Goal: Information Seeking & Learning: Learn about a topic

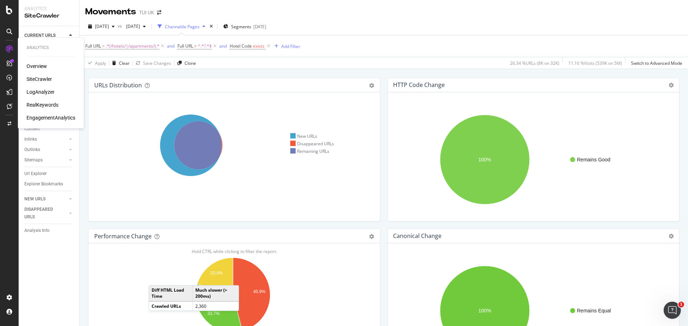
click at [35, 93] on div "LogAnalyzer" at bounding box center [41, 91] width 28 height 7
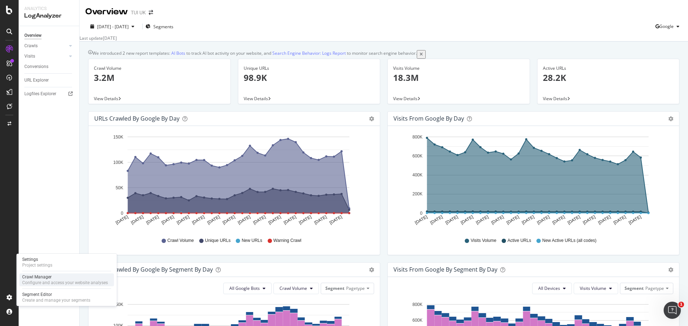
click at [39, 276] on div "Crawl Manager" at bounding box center [65, 277] width 86 height 6
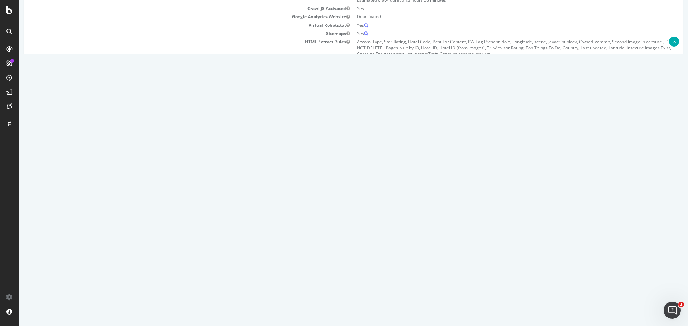
scroll to position [143, 0]
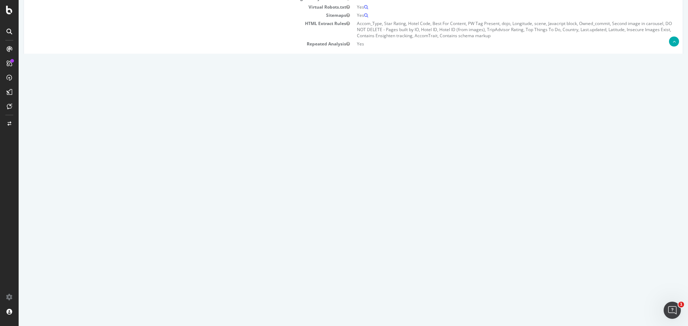
click at [638, 139] on icon at bounding box center [639, 137] width 5 height 5
click at [62, 139] on link "2025 Sep. 23rd report" at bounding box center [49, 138] width 28 height 6
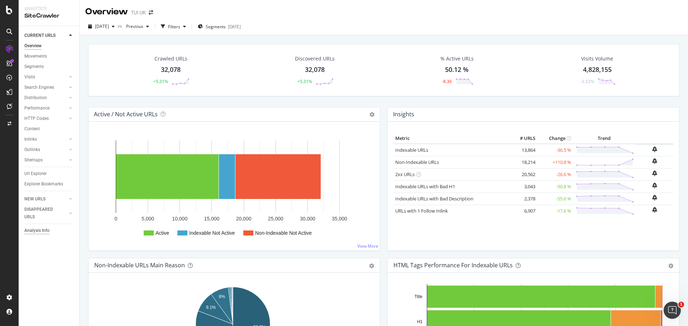
click at [37, 230] on div "Analysis Info" at bounding box center [36, 231] width 25 height 8
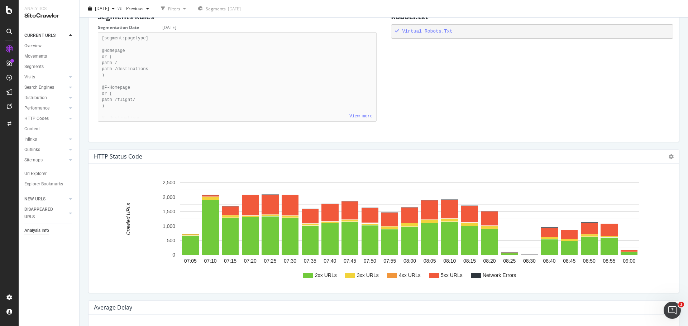
scroll to position [645, 0]
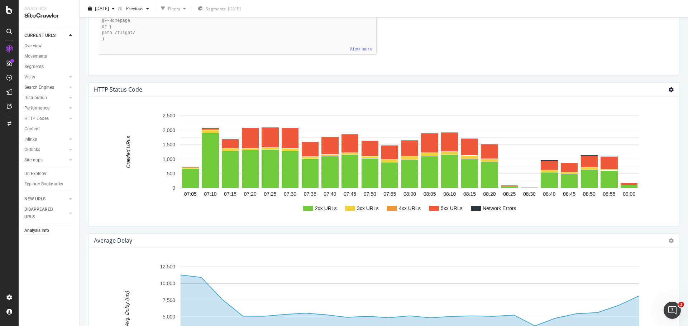
click at [668, 89] on icon at bounding box center [670, 89] width 5 height 5
click at [679, 89] on div "Analysis Info TUI UK 2025 Sep. 23rd vs Previous Filters Segments 2025-08-29 Cra…" at bounding box center [384, 163] width 608 height 326
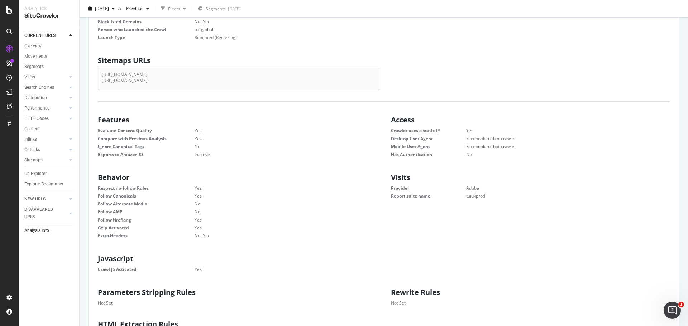
scroll to position [0, 0]
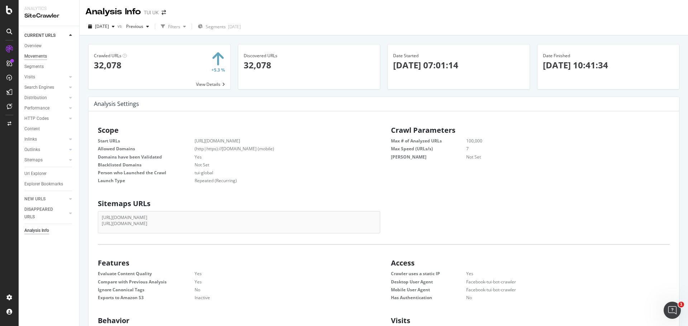
click at [36, 56] on div "Movements" at bounding box center [35, 57] width 23 height 8
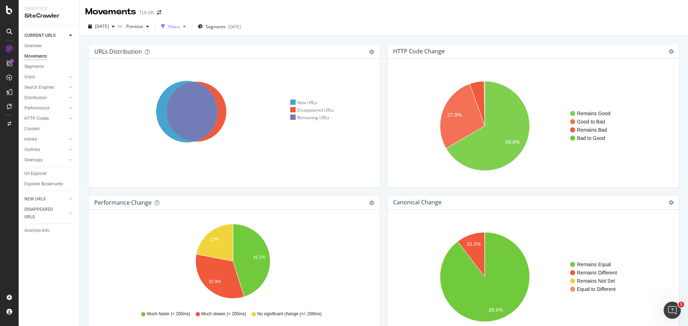
click at [186, 28] on icon "button" at bounding box center [184, 26] width 3 height 4
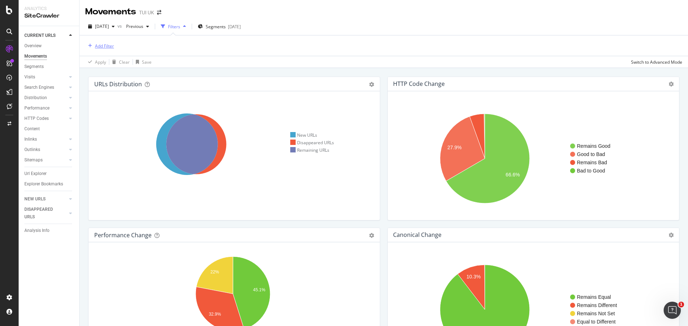
click at [106, 49] on div "Add Filter" at bounding box center [99, 46] width 29 height 8
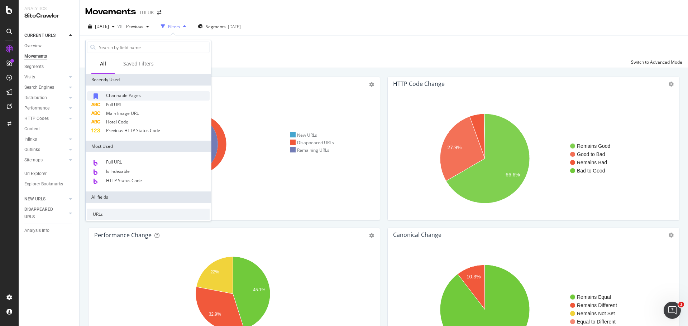
click at [97, 95] on icon at bounding box center [95, 96] width 4 height 6
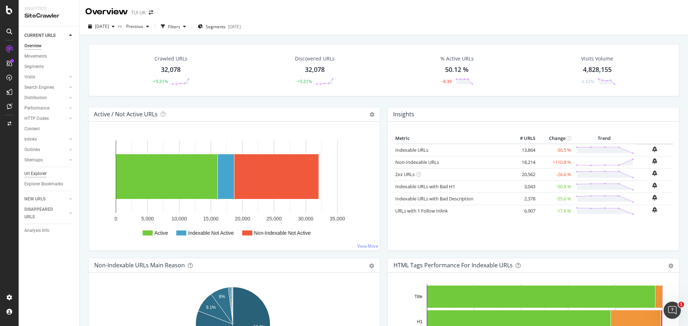
click at [36, 173] on div "Url Explorer" at bounding box center [35, 174] width 22 height 8
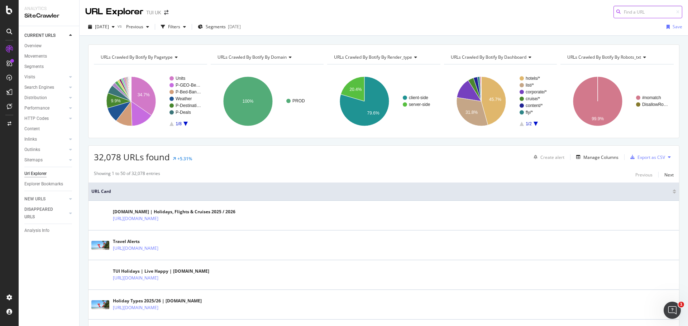
click at [651, 8] on input at bounding box center [647, 12] width 69 height 13
paste input "https://www.tui.co.uk/destinations/europe/jersey/holidays-jersey.html"
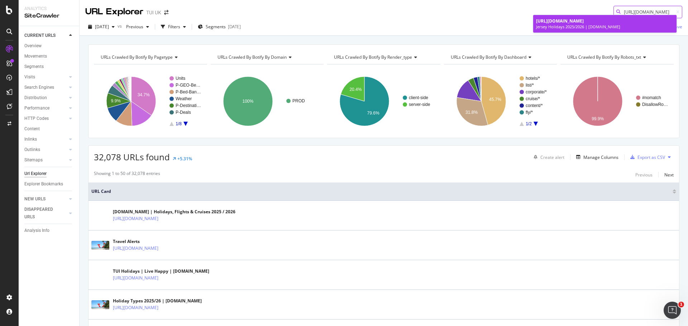
type input "https://www.tui.co.uk/destinations/europe/jersey/holidays-jersey.html"
click at [583, 23] on span "https://www.tui.co.uk/destinations/europe/jersey/holidays-jersey.html" at bounding box center [560, 21] width 48 height 6
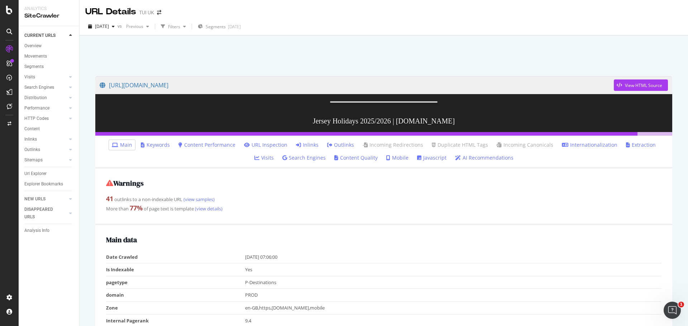
click at [329, 149] on link "Outlinks" at bounding box center [340, 144] width 27 height 7
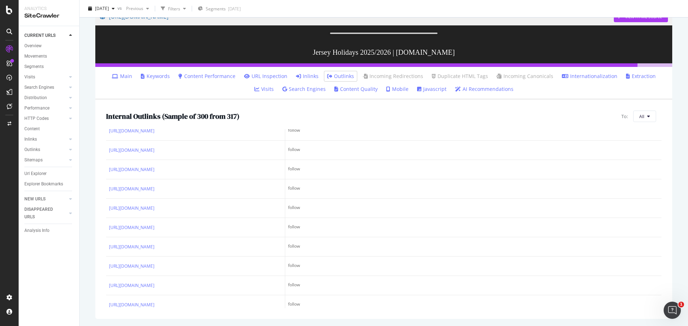
scroll to position [179, 0]
click at [647, 114] on icon at bounding box center [648, 116] width 3 height 4
click at [643, 197] on span "5xx URLs" at bounding box center [654, 197] width 40 height 6
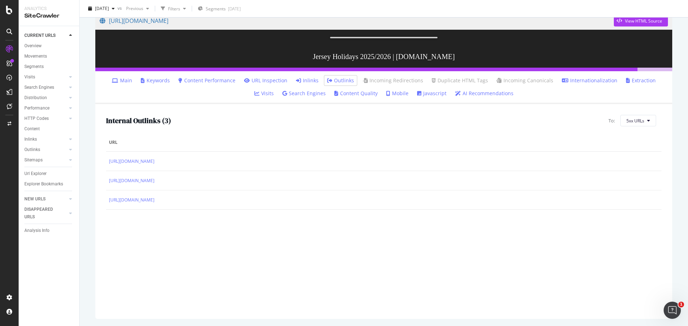
scroll to position [124, 0]
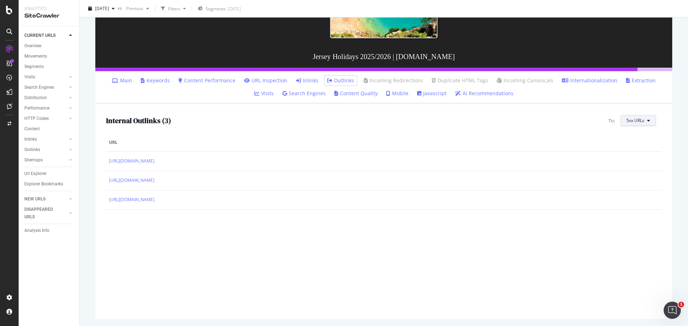
click at [635, 122] on span "5xx URLs" at bounding box center [635, 120] width 18 height 6
click at [629, 175] on span "3xx URLs" at bounding box center [641, 175] width 40 height 6
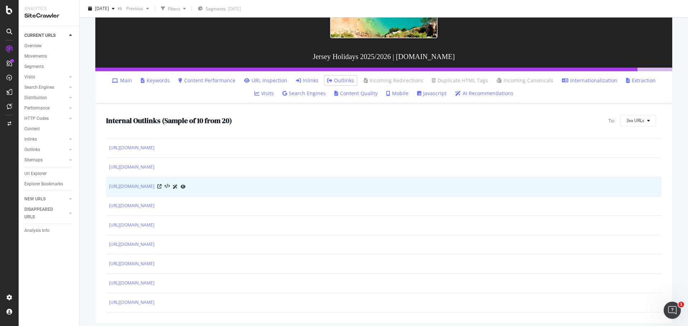
scroll to position [0, 0]
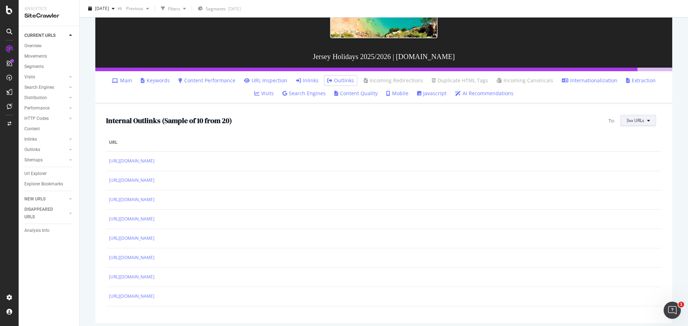
click at [626, 124] on button "3xx URLs" at bounding box center [638, 120] width 36 height 11
click at [633, 163] on span "Canonical Not Equal" at bounding box center [641, 161] width 40 height 6
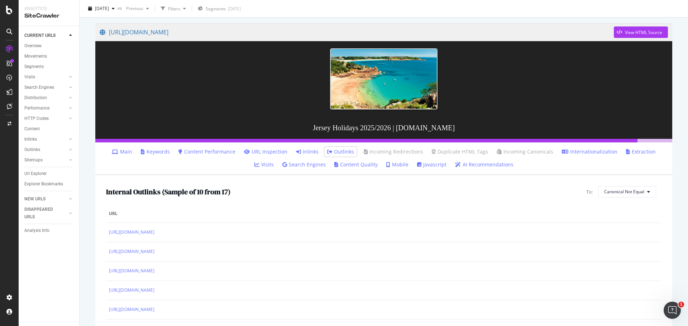
scroll to position [53, 0]
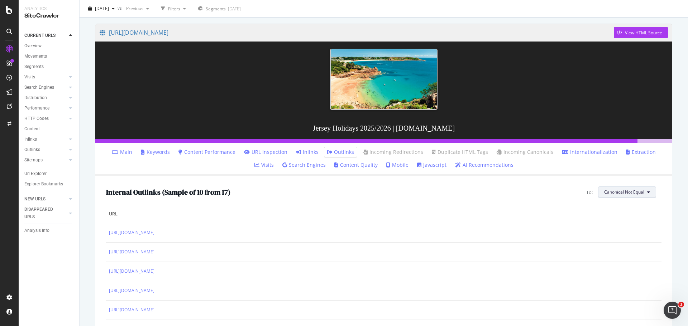
click at [637, 193] on span "Canonical Not Equal" at bounding box center [624, 192] width 40 height 6
click at [619, 219] on span "Non-Indexable URLs" at bounding box center [619, 220] width 42 height 6
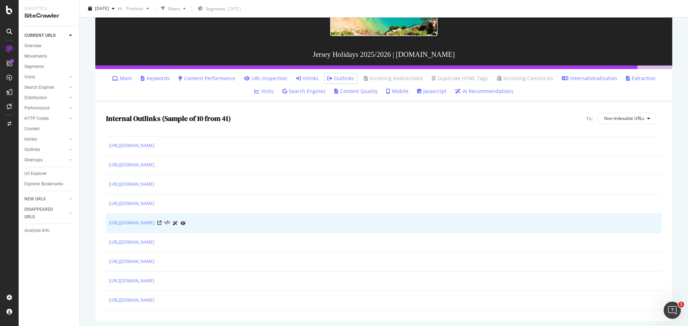
scroll to position [129, 0]
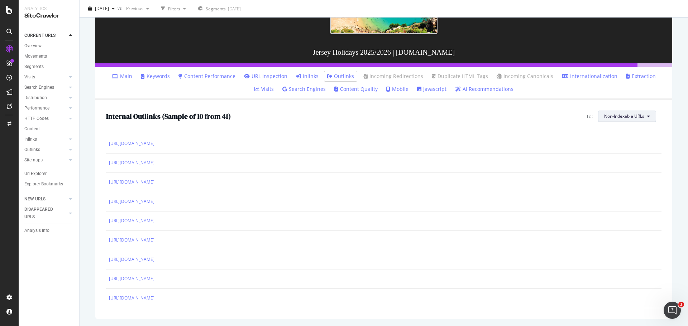
click at [623, 116] on span "Non-Indexable URLs" at bounding box center [624, 116] width 40 height 6
click at [612, 130] on span "All" at bounding box center [619, 130] width 42 height 6
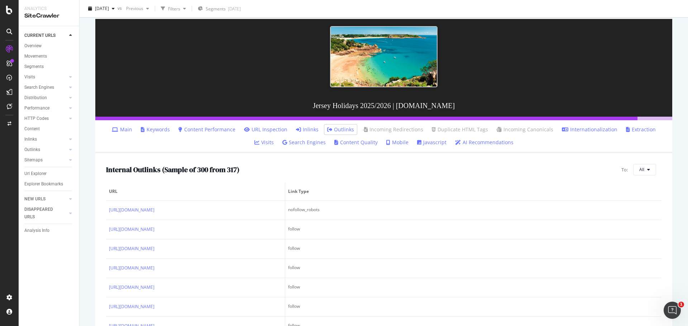
scroll to position [0, 0]
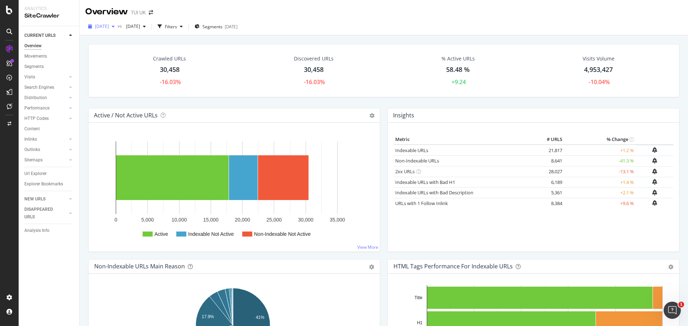
click at [117, 26] on div "button" at bounding box center [113, 26] width 9 height 4
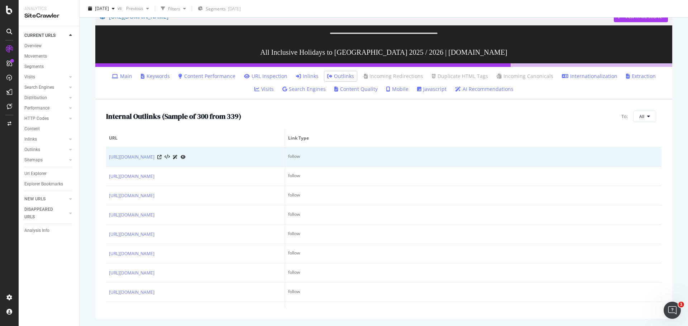
scroll to position [128, 0]
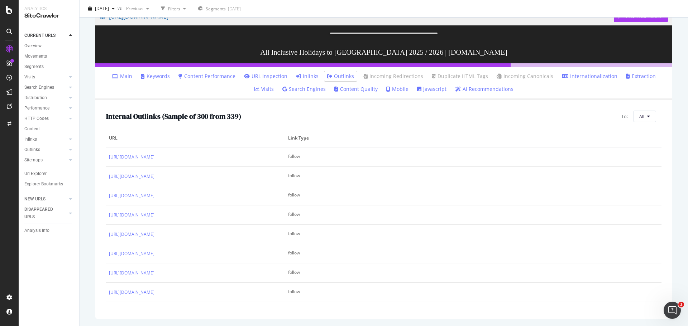
click at [298, 78] on link "Inlinks" at bounding box center [307, 76] width 23 height 7
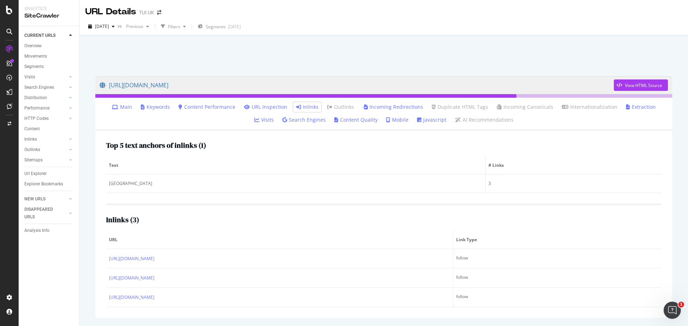
click at [112, 106] on link "Main" at bounding box center [122, 106] width 20 height 7
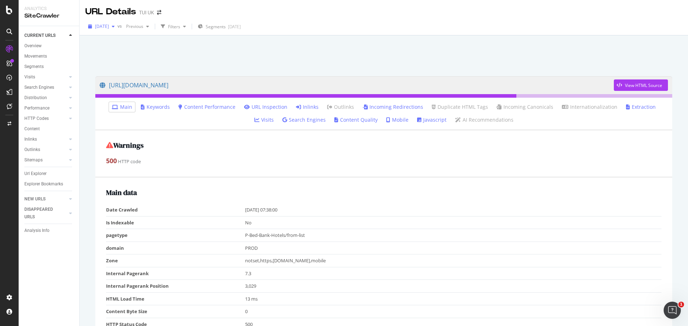
click at [109, 24] on span "[DATE]" at bounding box center [102, 26] width 14 height 6
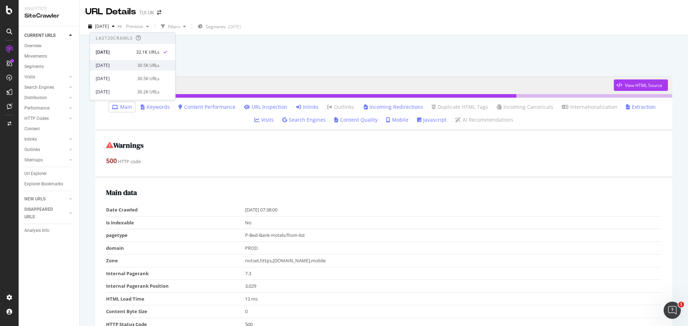
click at [115, 67] on div "[DATE]" at bounding box center [114, 65] width 37 height 6
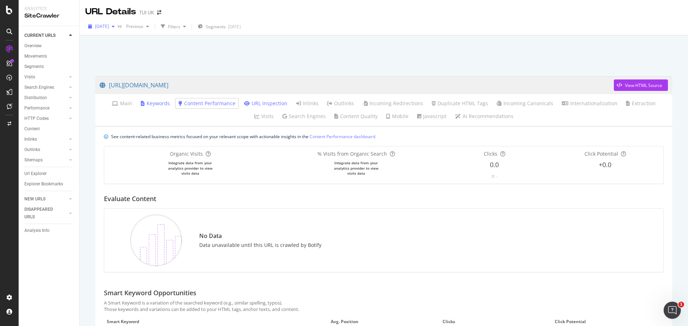
click at [107, 26] on span "[DATE]" at bounding box center [102, 26] width 14 height 6
click at [125, 53] on div "[DATE]" at bounding box center [114, 52] width 37 height 6
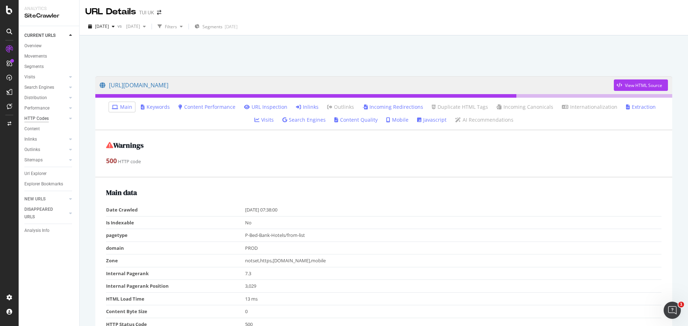
click at [45, 120] on div "HTTP Codes" at bounding box center [36, 119] width 24 height 8
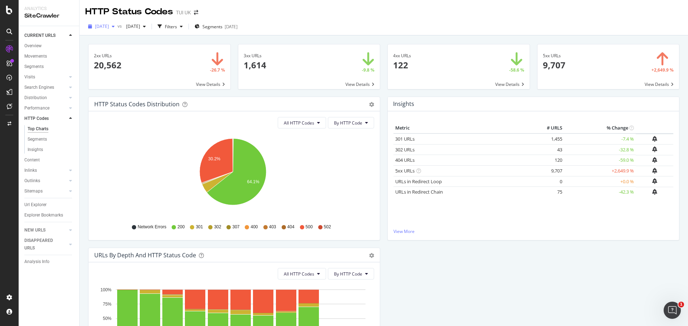
click at [115, 27] on icon "button" at bounding box center [113, 26] width 3 height 4
click at [146, 26] on icon "button" at bounding box center [144, 26] width 3 height 4
click at [163, 63] on div "[DATE]" at bounding box center [158, 65] width 37 height 6
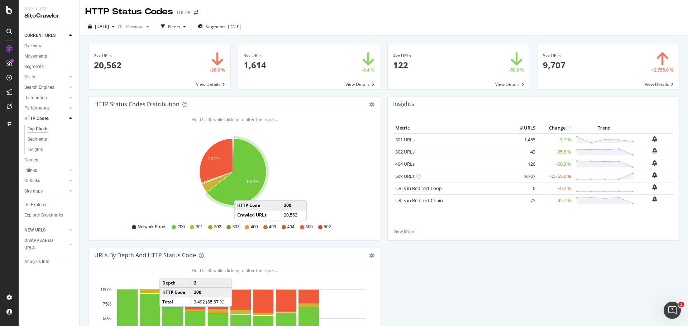
click at [143, 24] on span "Previous" at bounding box center [133, 26] width 20 height 6
click at [435, 23] on div "[DATE] vs Previous Filters Segments [DATE]" at bounding box center [384, 28] width 608 height 14
click at [653, 85] on span at bounding box center [608, 66] width 142 height 45
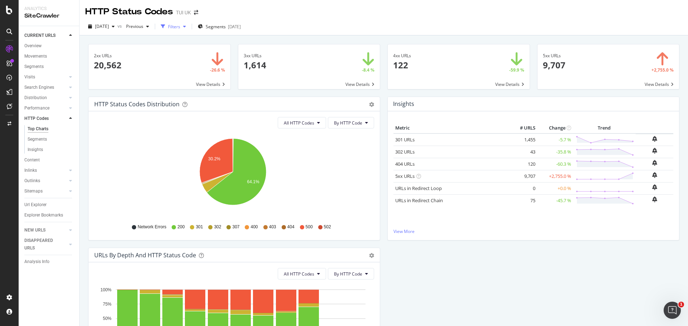
click at [180, 26] on div "Filters" at bounding box center [174, 27] width 12 height 6
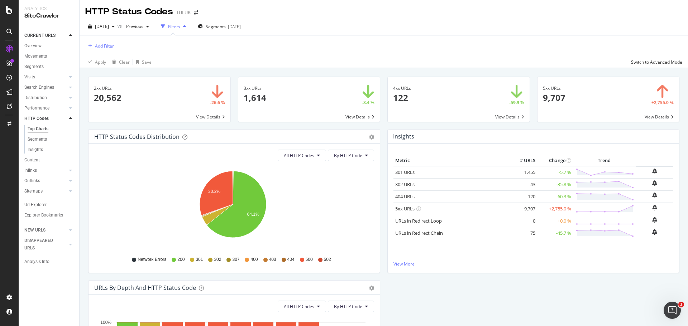
click at [104, 46] on div "Add Filter" at bounding box center [104, 46] width 19 height 6
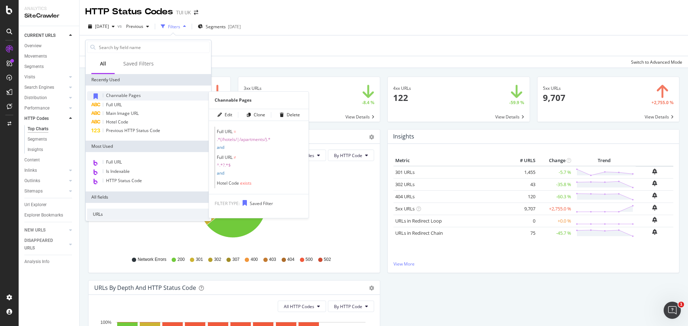
click at [96, 96] on icon at bounding box center [95, 96] width 4 height 6
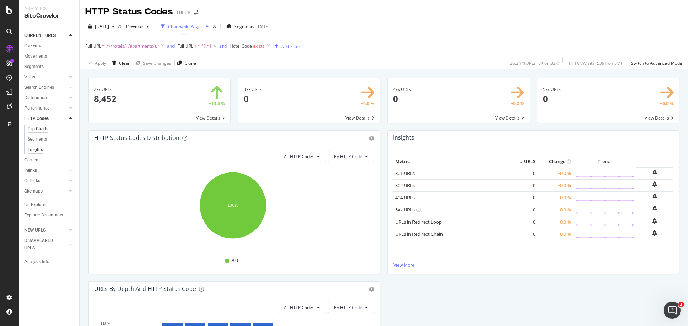
click at [31, 148] on div "Insights" at bounding box center [35, 150] width 15 height 8
click at [130, 59] on div "Apply Clear Save Changes Clone" at bounding box center [140, 62] width 111 height 11
click at [129, 59] on div "Clear" at bounding box center [119, 63] width 20 height 11
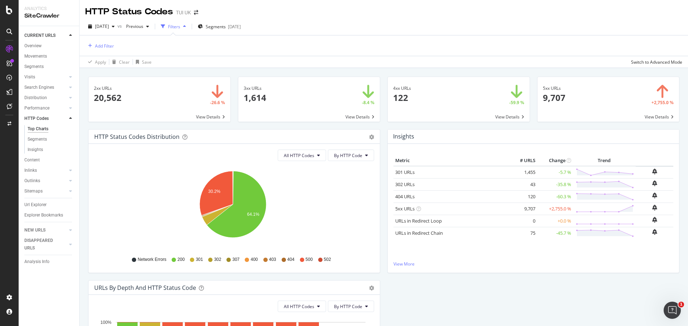
drag, startPoint x: 34, startPoint y: 203, endPoint x: 246, endPoint y: 64, distance: 253.2
click at [34, 203] on div "Url Explorer" at bounding box center [35, 205] width 22 height 8
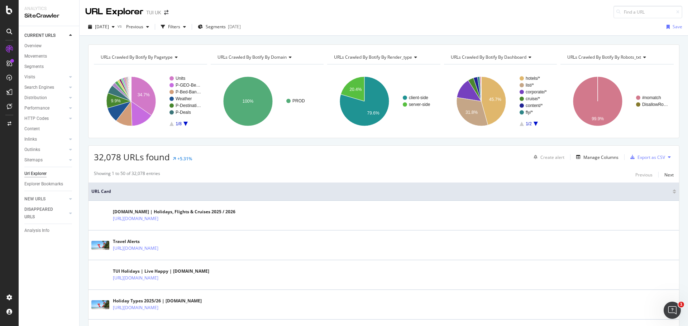
click at [642, 4] on div "URL Explorer TUI [GEOGRAPHIC_DATA]" at bounding box center [384, 9] width 608 height 18
click at [641, 11] on input at bounding box center [647, 12] width 69 height 13
paste input "[URL][DOMAIN_NAME]"
type input "[URL][DOMAIN_NAME]"
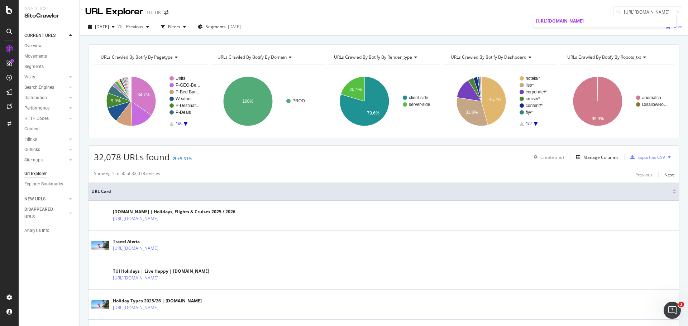
scroll to position [0, 0]
click at [515, 16] on div "URL Explorer TUI [GEOGRAPHIC_DATA] [URL][DOMAIN_NAME]" at bounding box center [384, 9] width 608 height 18
click at [630, 13] on input "[URL][DOMAIN_NAME]" at bounding box center [647, 12] width 69 height 13
click at [496, 15] on div "URL Explorer TUI [GEOGRAPHIC_DATA] [URL][DOMAIN_NAME]" at bounding box center [384, 9] width 608 height 18
click at [676, 13] on icon at bounding box center [677, 12] width 3 height 4
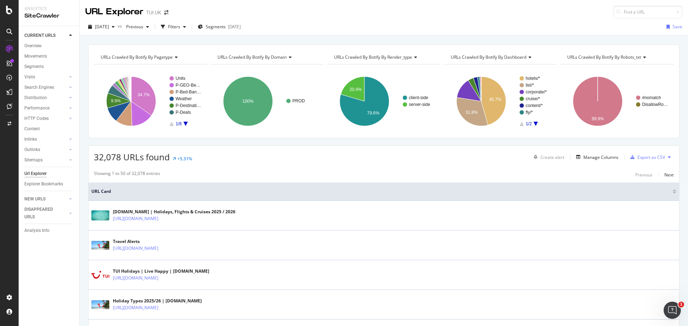
click at [38, 174] on div "Url Explorer" at bounding box center [35, 174] width 22 height 8
click at [665, 13] on input at bounding box center [647, 12] width 69 height 13
paste input "[URL][DOMAIN_NAME]"
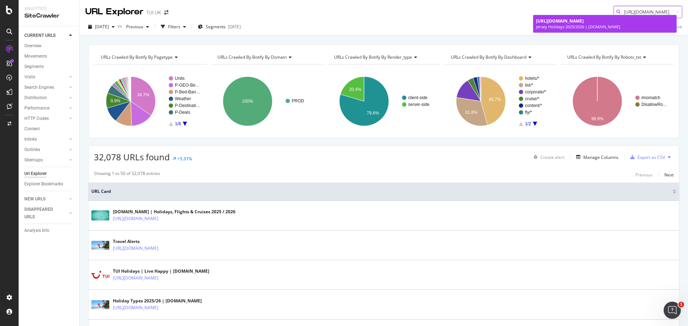
type input "[URL][DOMAIN_NAME]"
click at [583, 20] on span "[URL][DOMAIN_NAME]" at bounding box center [560, 21] width 48 height 6
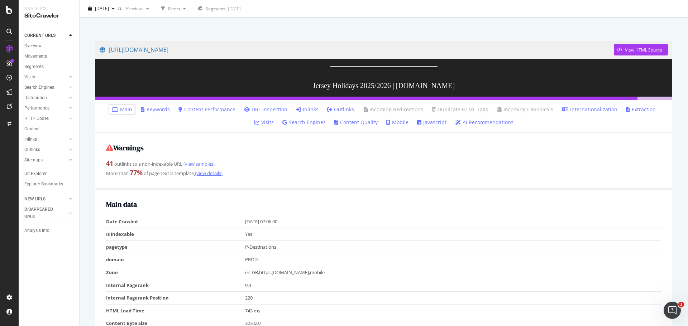
scroll to position [36, 0]
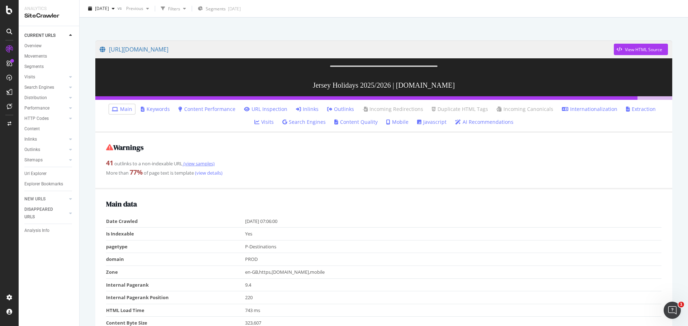
click at [194, 167] on link "(view samples)" at bounding box center [198, 163] width 32 height 6
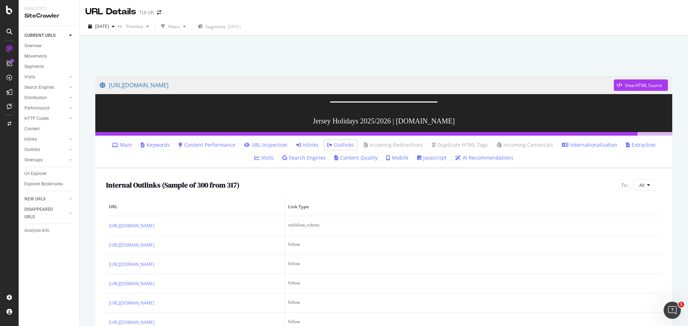
drag, startPoint x: 35, startPoint y: 173, endPoint x: 235, endPoint y: 147, distance: 201.2
click at [35, 173] on div "Url Explorer" at bounding box center [35, 174] width 22 height 8
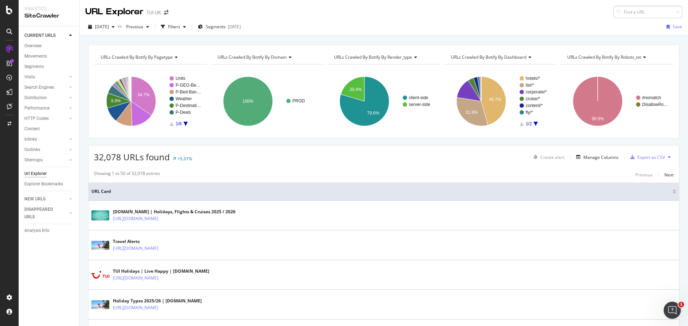
click at [624, 10] on input at bounding box center [647, 12] width 69 height 13
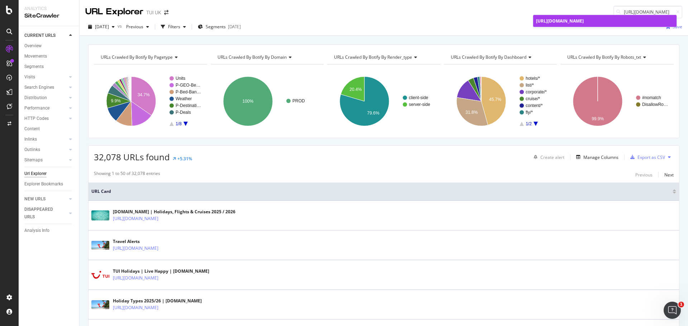
type input "[URL][DOMAIN_NAME]"
click at [597, 24] on div "[URL][DOMAIN_NAME]" at bounding box center [605, 21] width 138 height 6
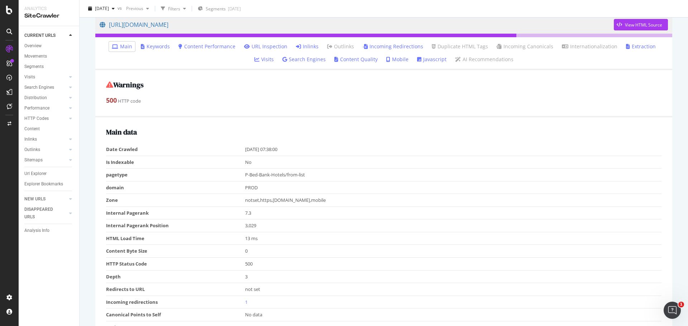
scroll to position [72, 0]
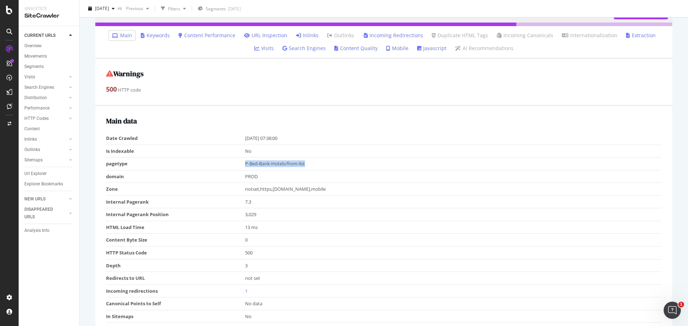
drag, startPoint x: 308, startPoint y: 165, endPoint x: 242, endPoint y: 168, distance: 65.9
click at [242, 168] on tr "pagetype P-Bed-Bank-Hotels/from-list" at bounding box center [383, 164] width 555 height 13
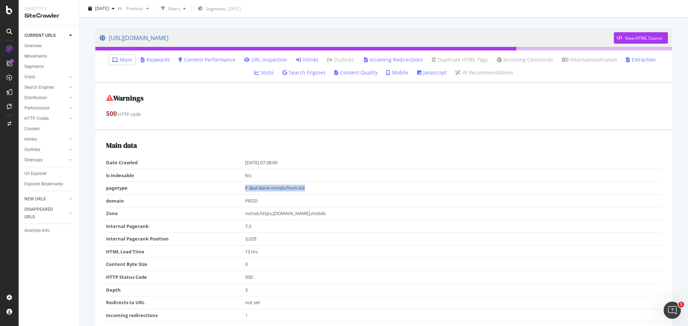
scroll to position [143, 0]
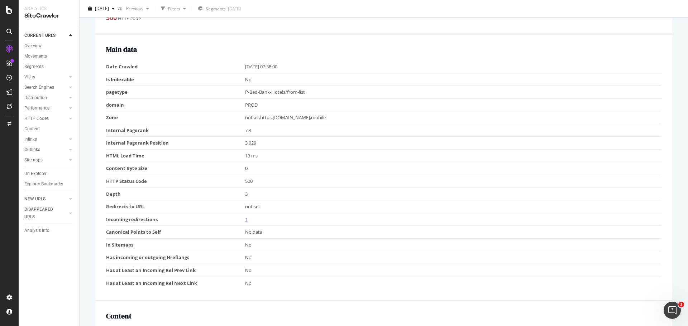
click at [245, 221] on link "1" at bounding box center [246, 219] width 3 height 6
